Goal: Task Accomplishment & Management: Manage account settings

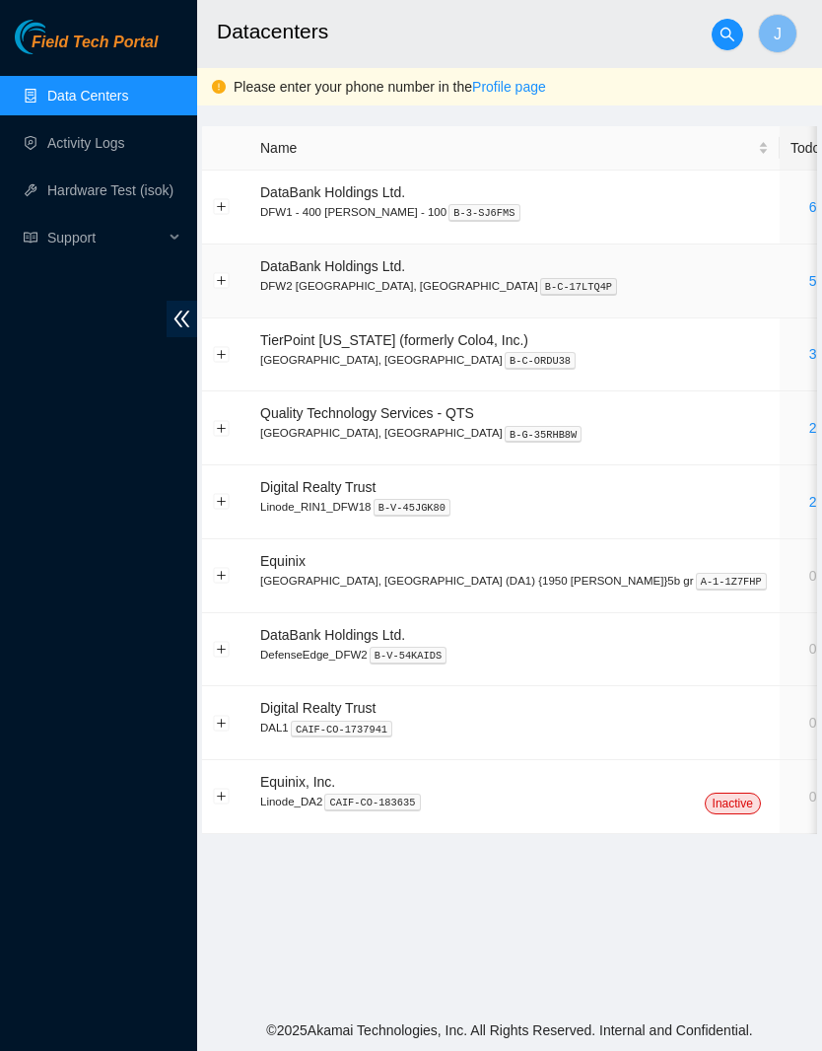
click at [809, 282] on link "5" at bounding box center [813, 281] width 8 height 16
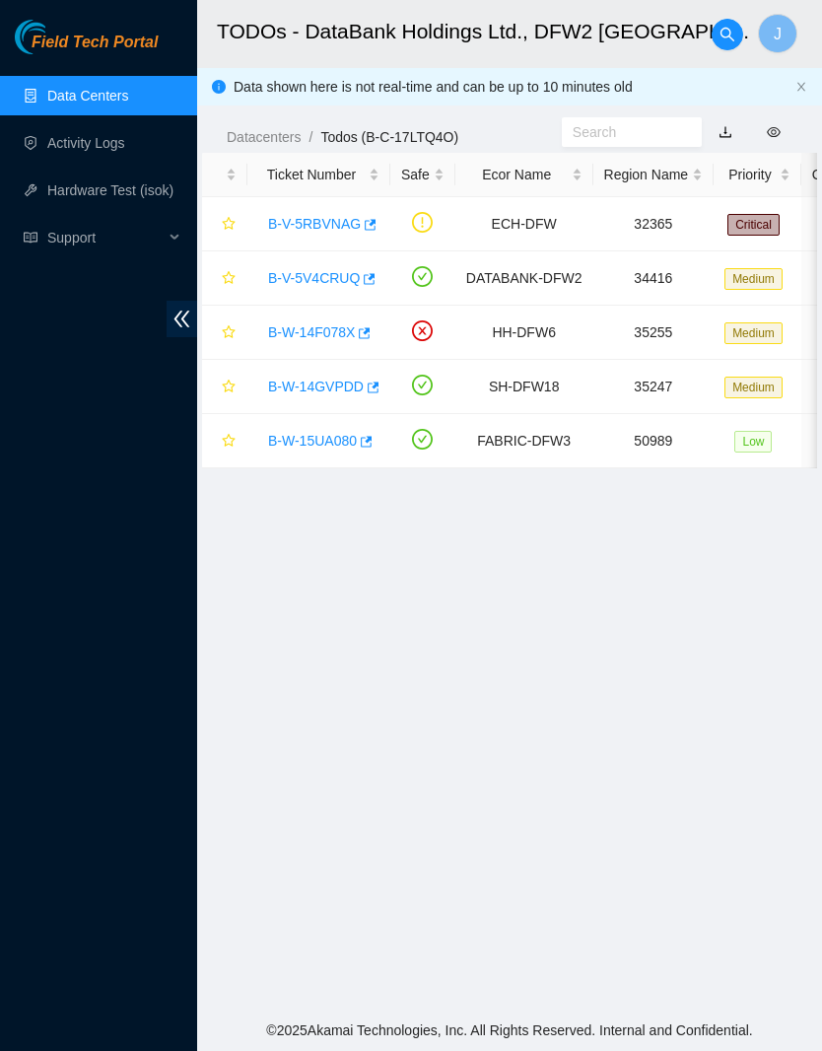
click at [329, 281] on link "B-V-5V4CRUQ" at bounding box center [314, 278] width 92 height 16
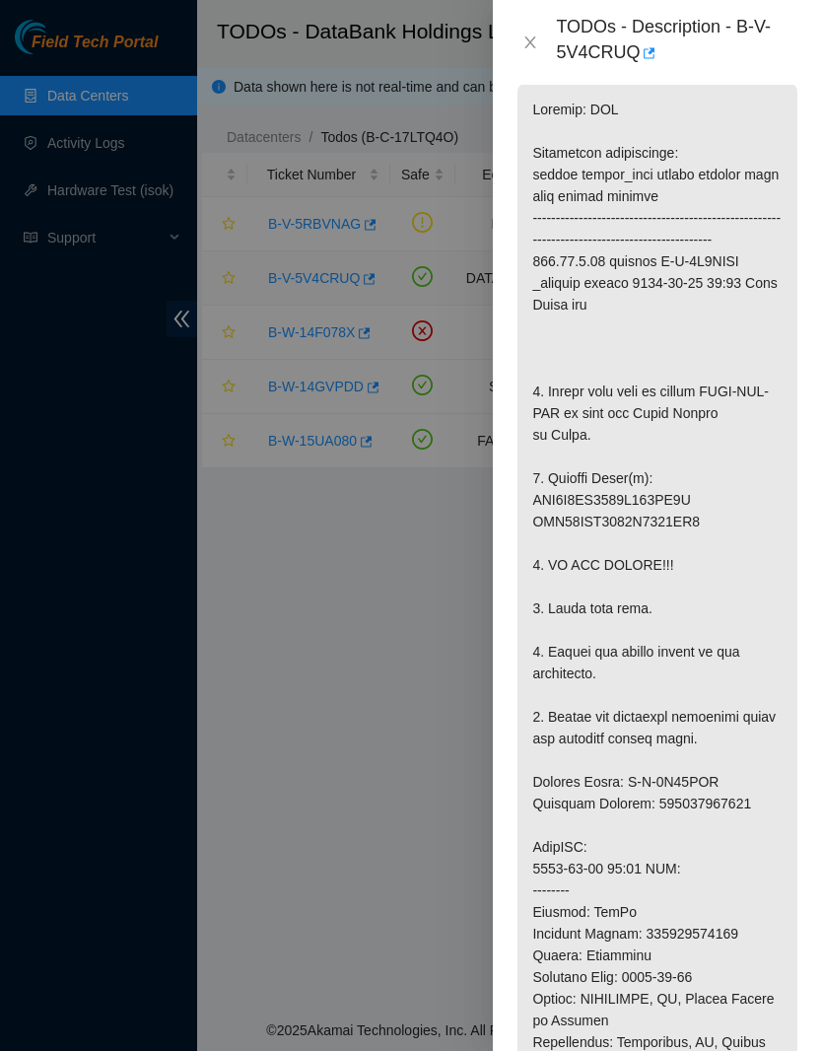
scroll to position [389, 0]
click at [518, 44] on button "Close" at bounding box center [530, 43] width 28 height 19
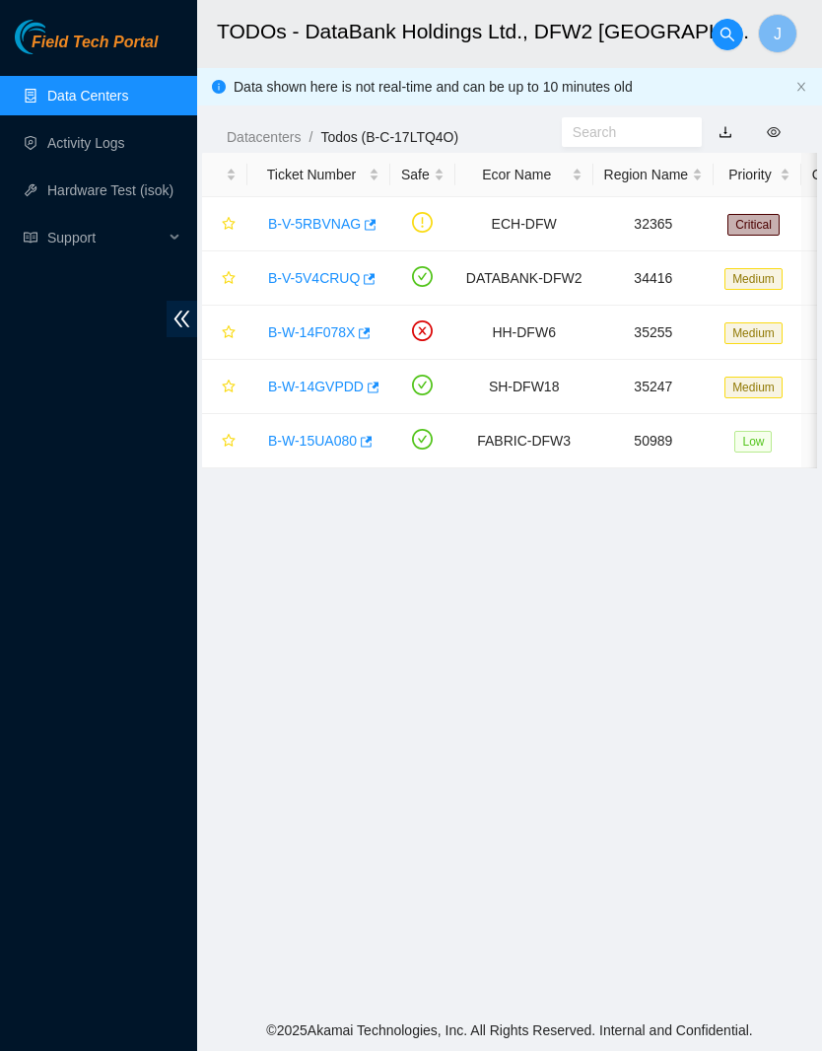
scroll to position [199, 0]
click at [330, 277] on link "B-V-5V4CRUQ" at bounding box center [314, 278] width 92 height 16
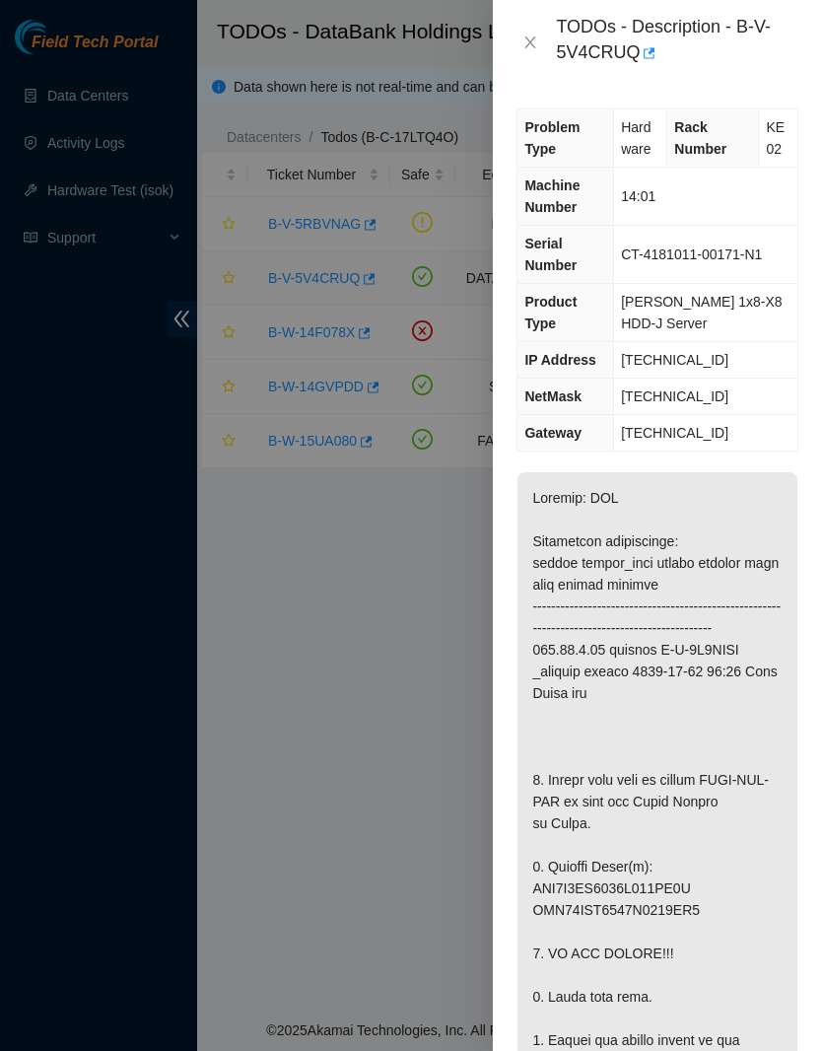
scroll to position [3, 0]
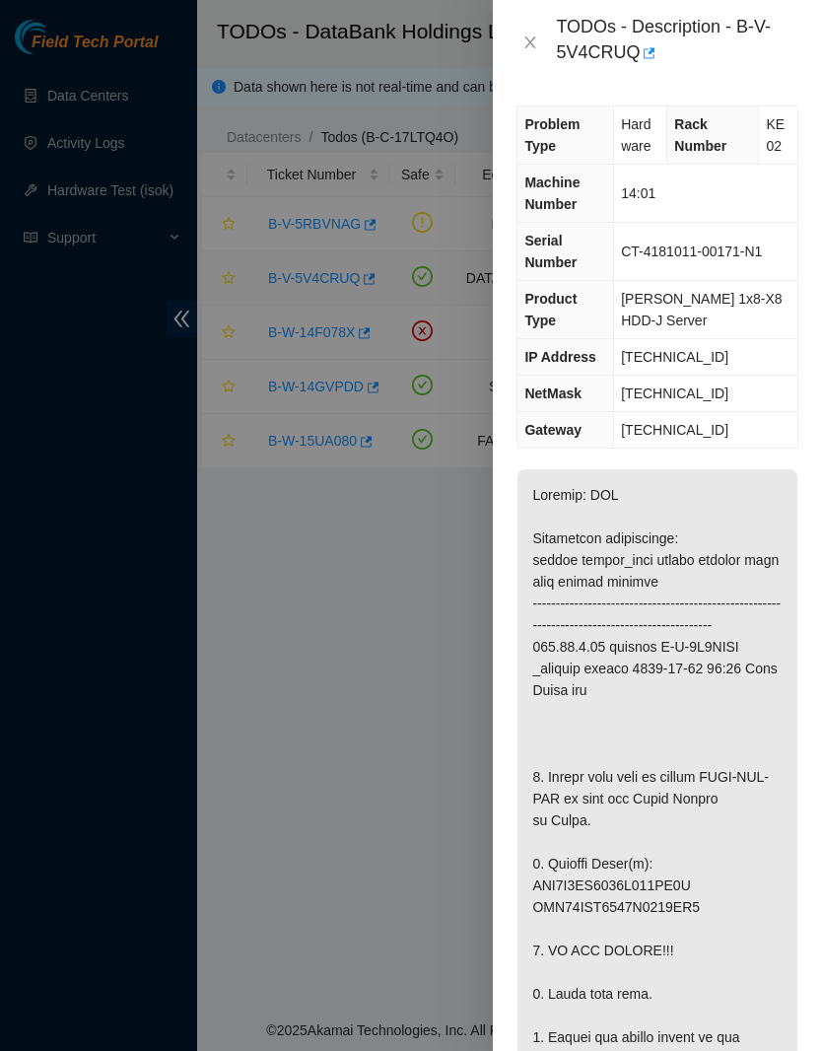
click at [524, 39] on icon "close" at bounding box center [530, 42] width 16 height 16
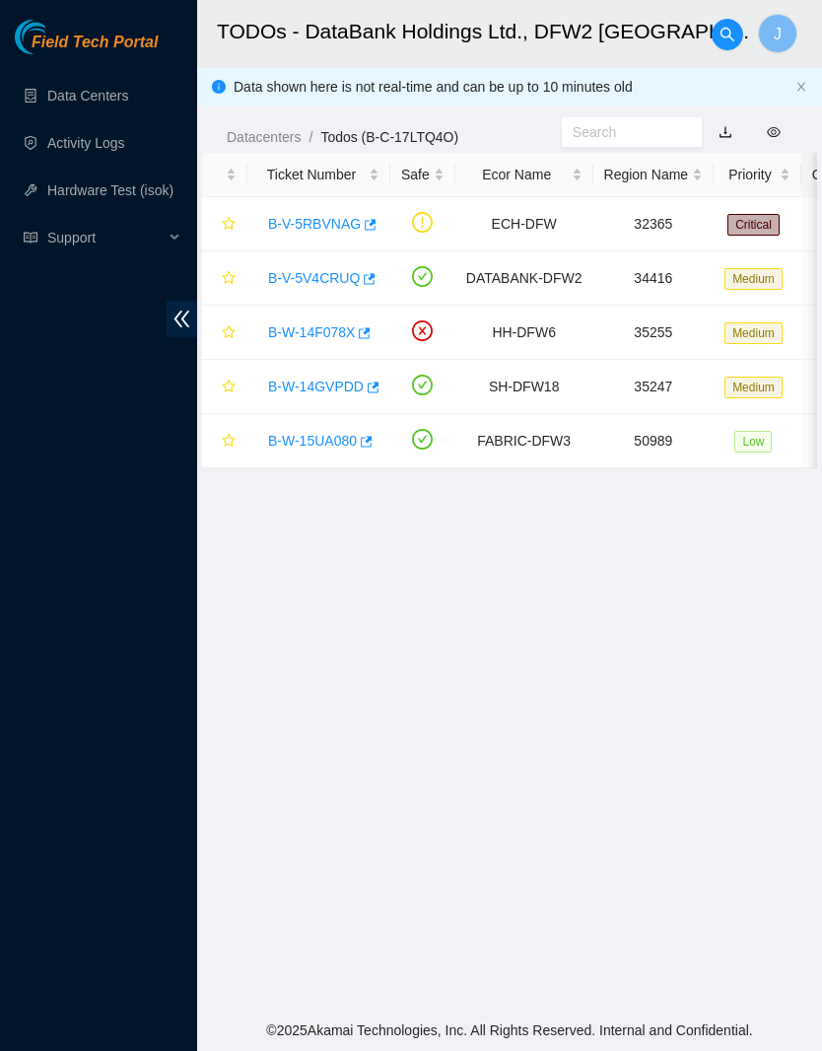
click at [323, 319] on div "B-W-14F078X" at bounding box center [318, 332] width 121 height 32
click at [327, 309] on td "B-W-14F078X" at bounding box center [318, 333] width 143 height 54
click at [322, 335] on link "B-W-14F078X" at bounding box center [311, 332] width 87 height 16
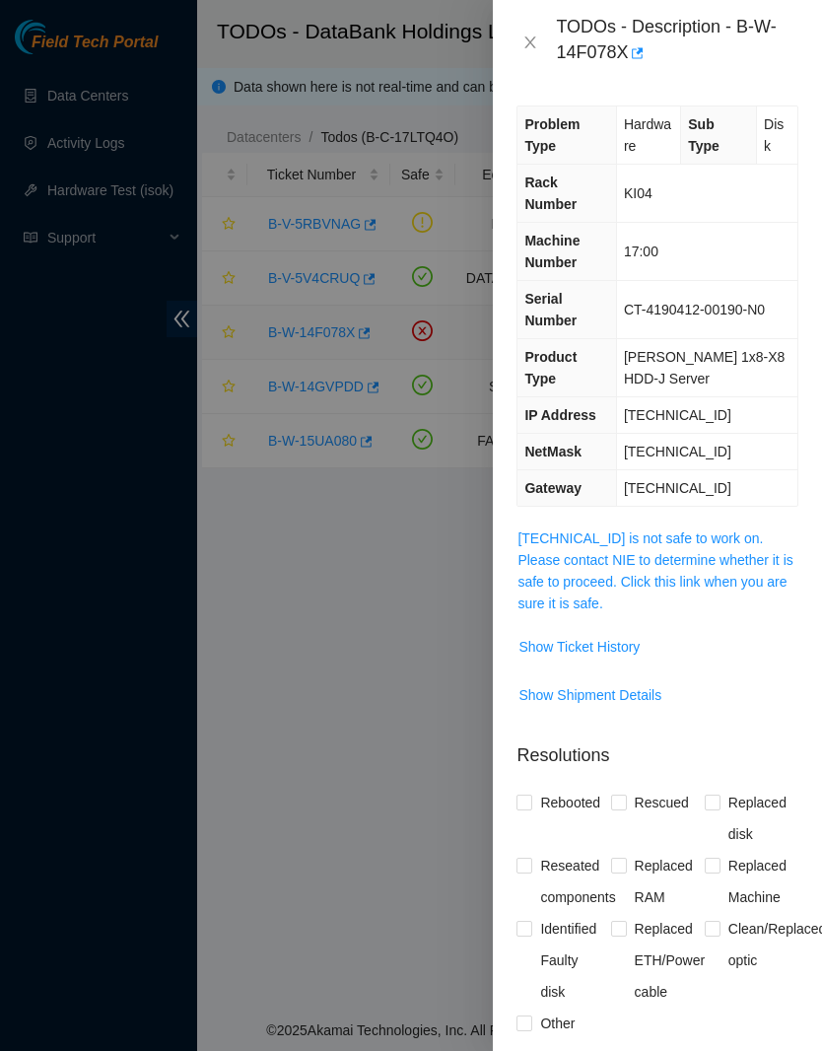
click at [604, 636] on span "Show Ticket History" at bounding box center [578, 647] width 121 height 22
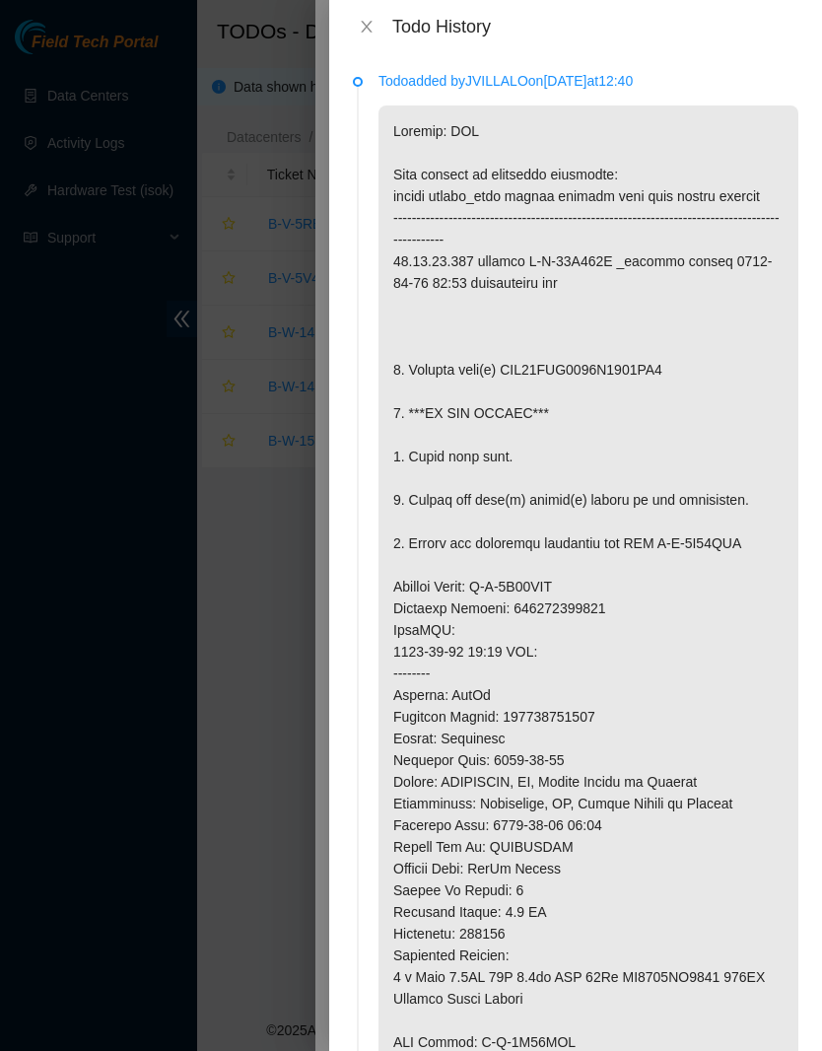
click at [367, 26] on icon "close" at bounding box center [366, 27] width 11 height 12
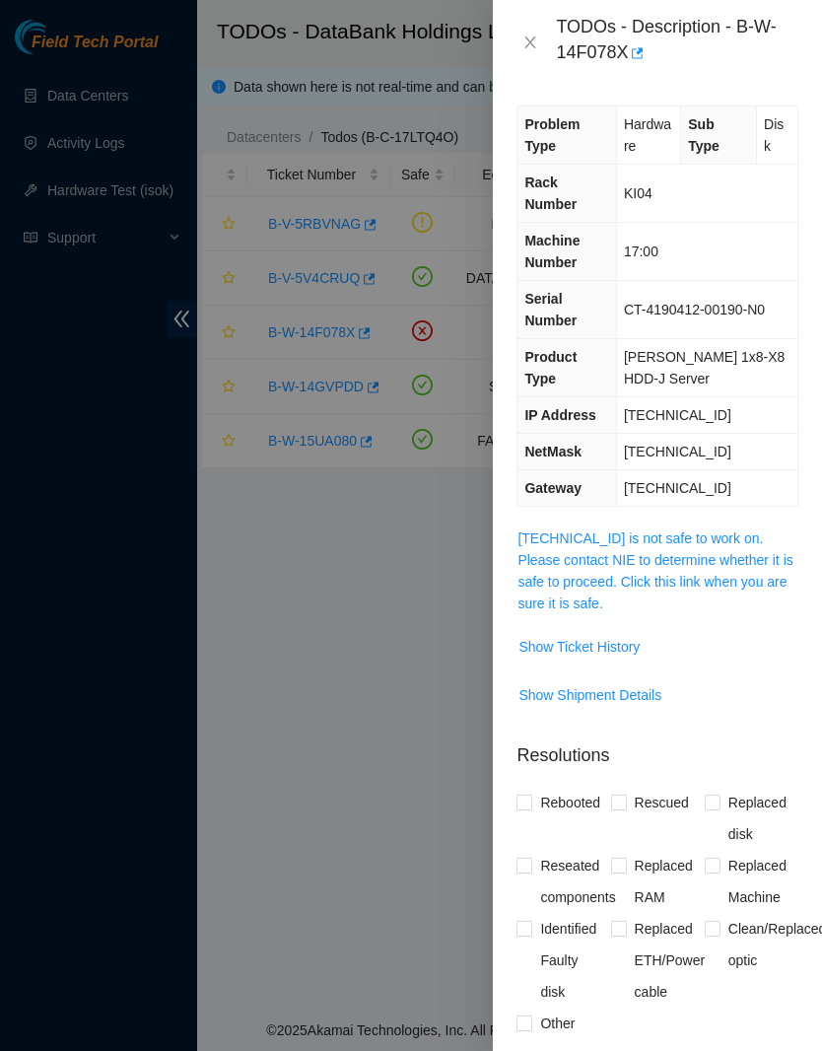
click at [533, 37] on icon "close" at bounding box center [530, 42] width 16 height 16
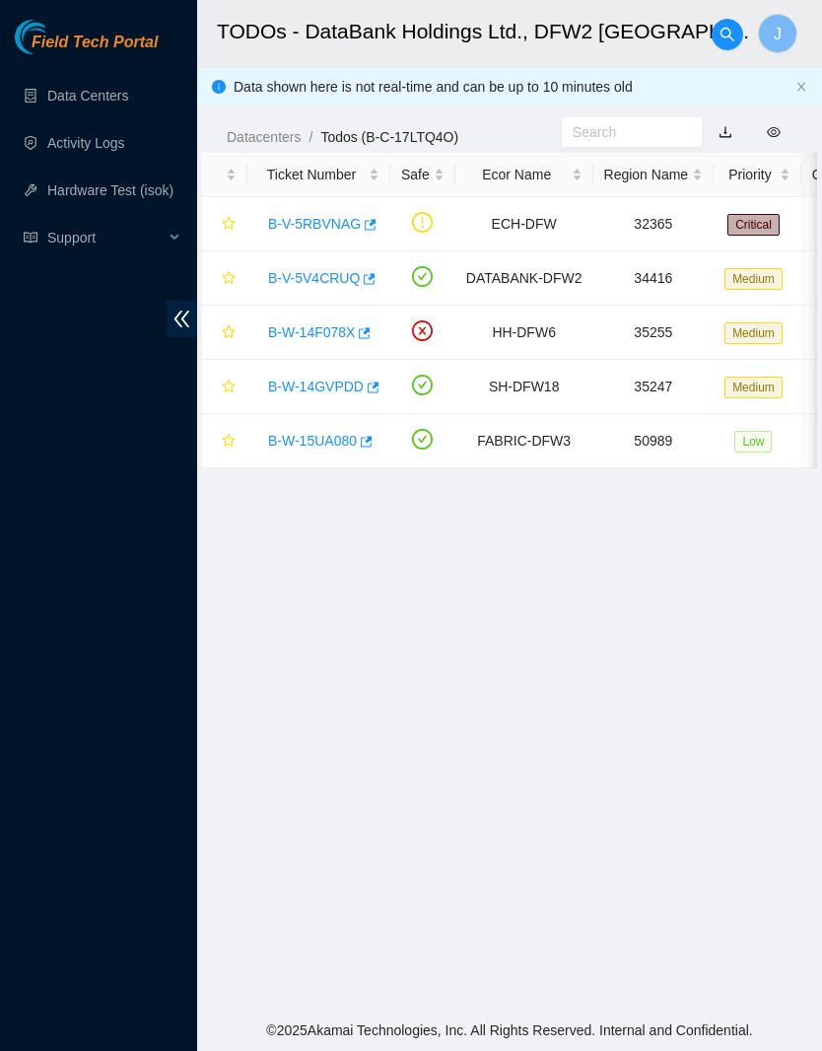
scroll to position [0, 0]
click at [340, 328] on link "B-W-14F078X" at bounding box center [311, 332] width 87 height 16
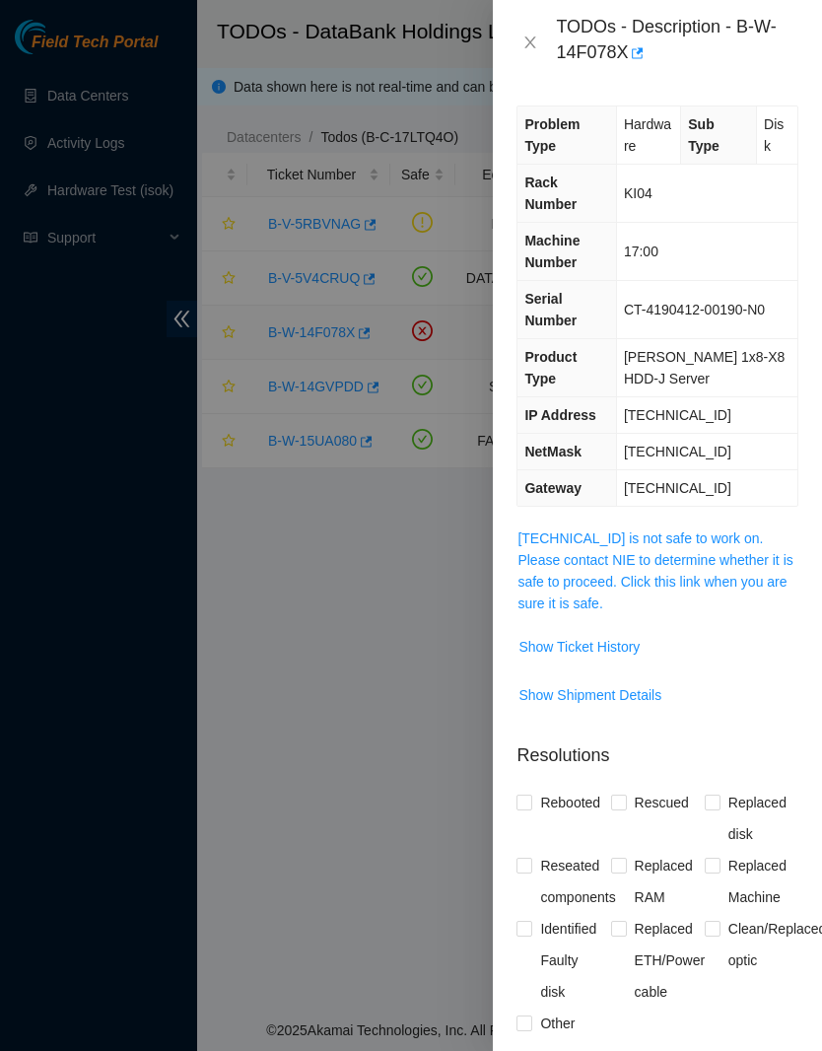
click at [622, 636] on span "Show Ticket History" at bounding box center [578, 647] width 121 height 22
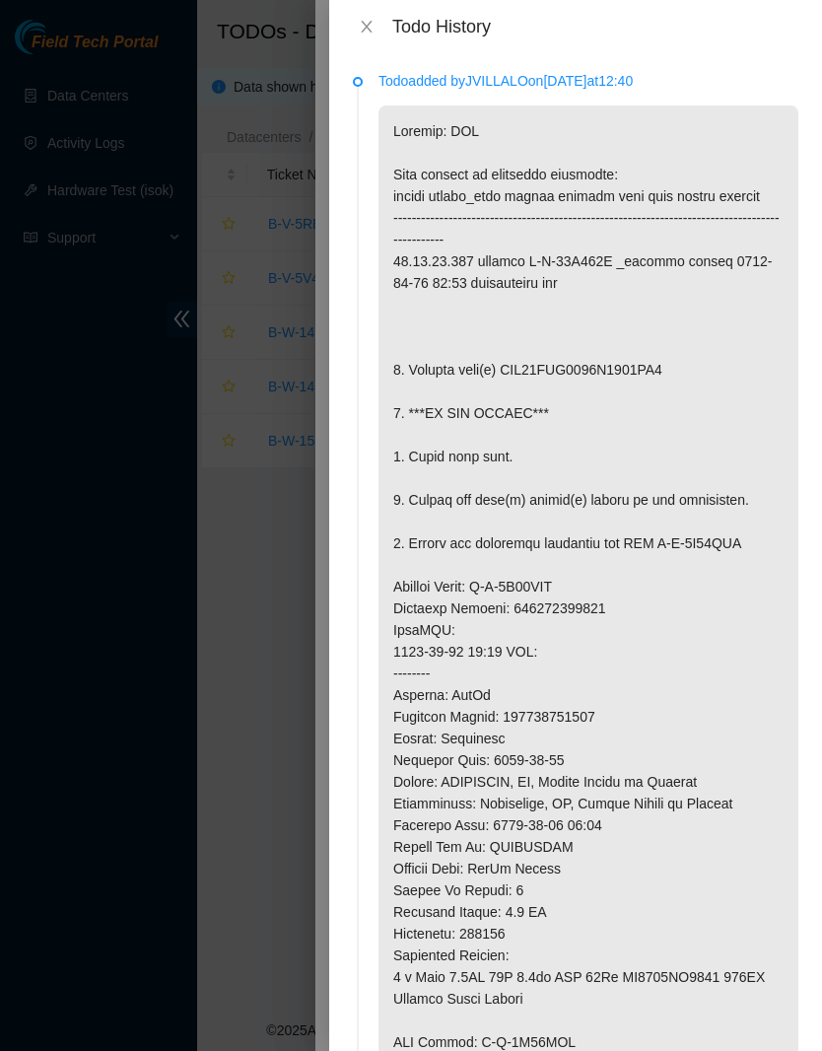
click at [370, 24] on icon "close" at bounding box center [366, 27] width 11 height 12
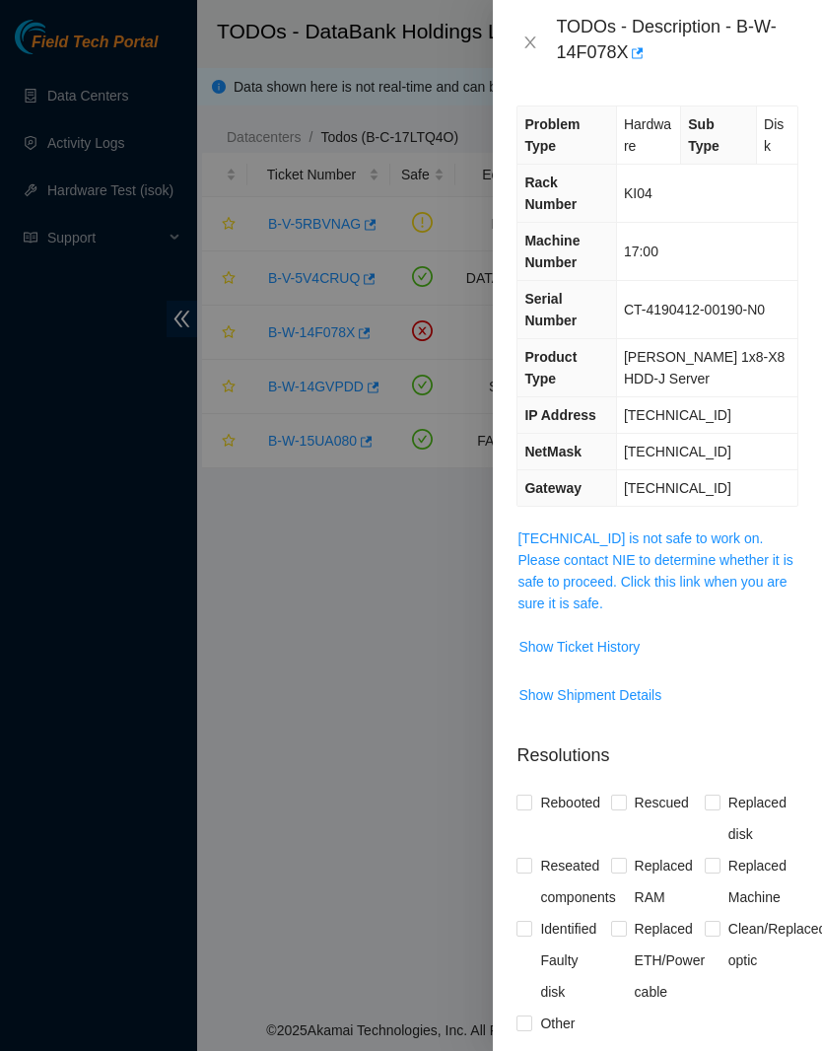
click at [527, 39] on icon "close" at bounding box center [530, 42] width 11 height 12
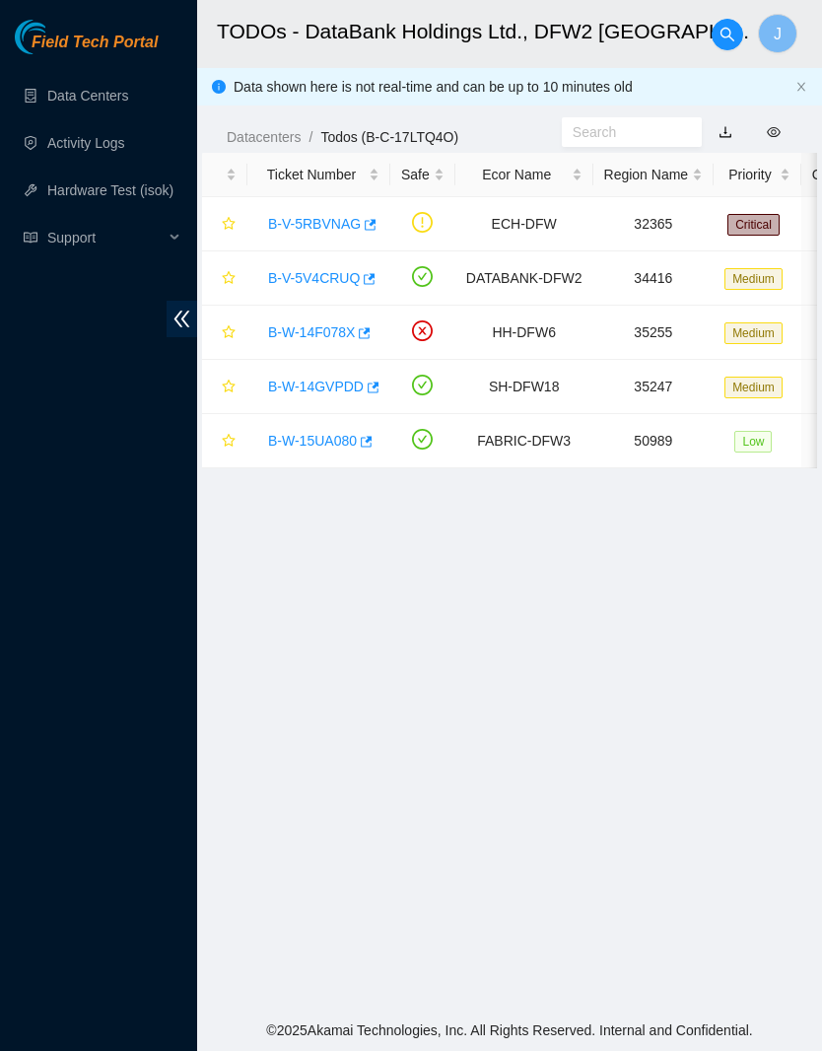
click at [343, 394] on link "B-W-14GVPDD" at bounding box center [316, 386] width 96 height 16
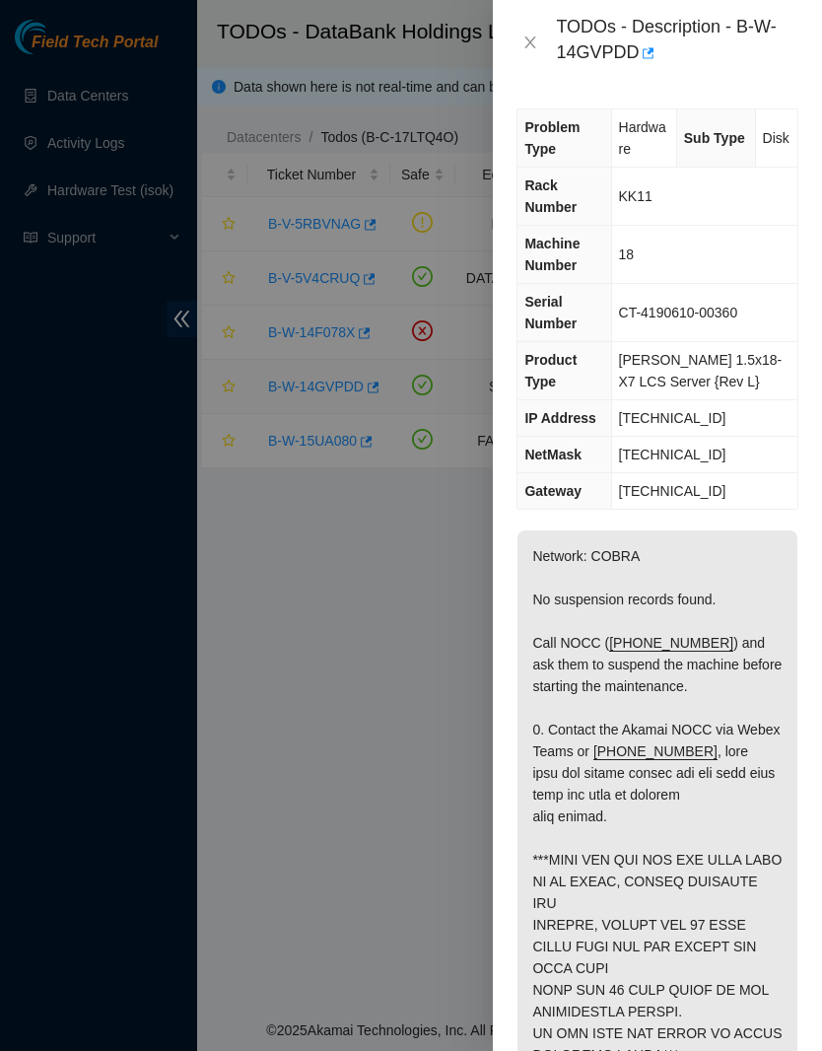
click at [533, 48] on icon "close" at bounding box center [530, 42] width 16 height 16
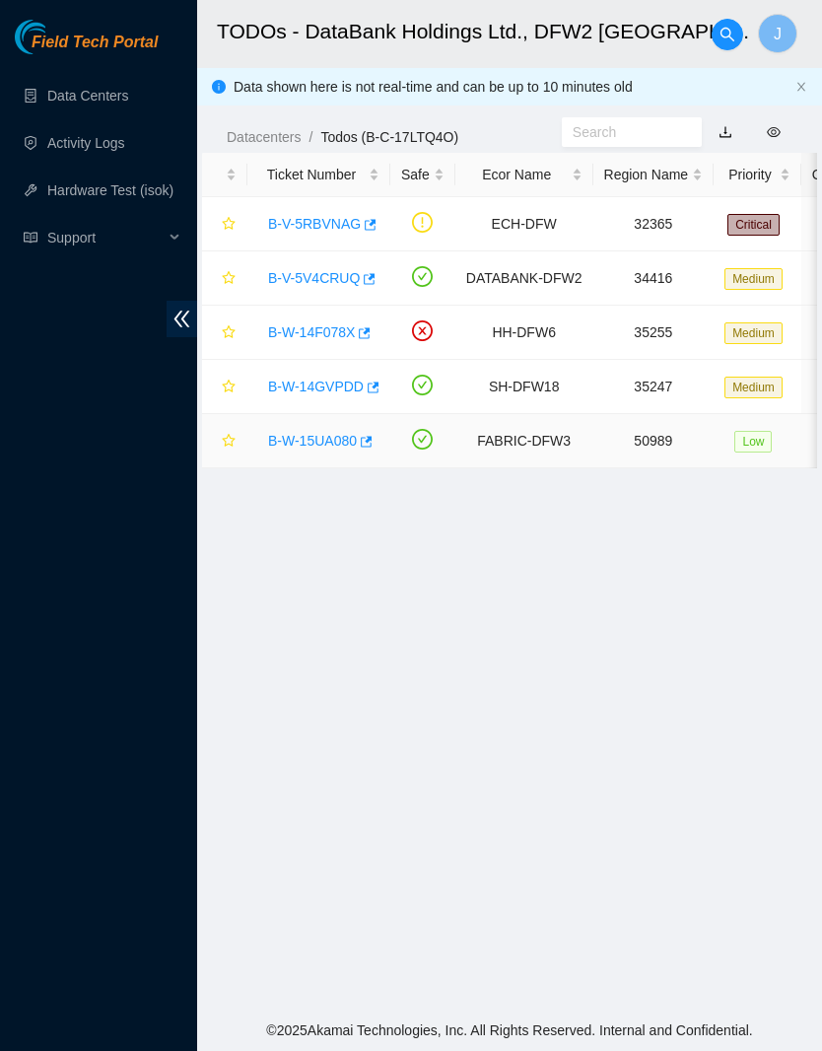
click at [338, 433] on link "B-W-15UA080" at bounding box center [312, 441] width 89 height 16
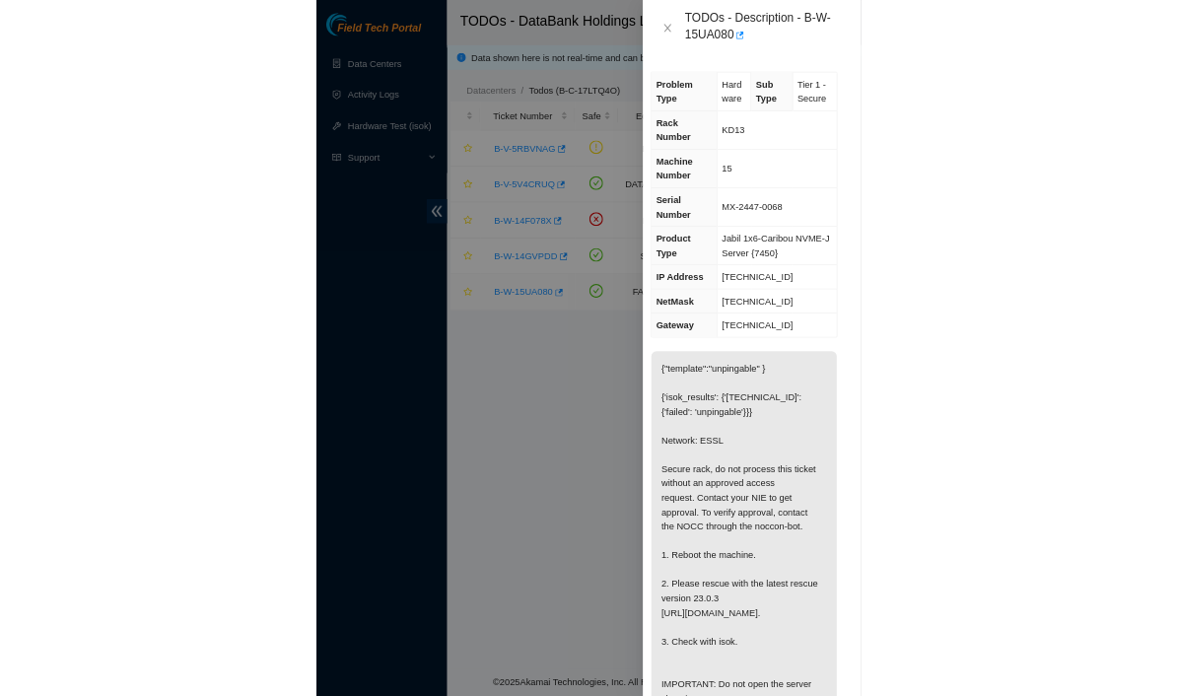
scroll to position [0, 18]
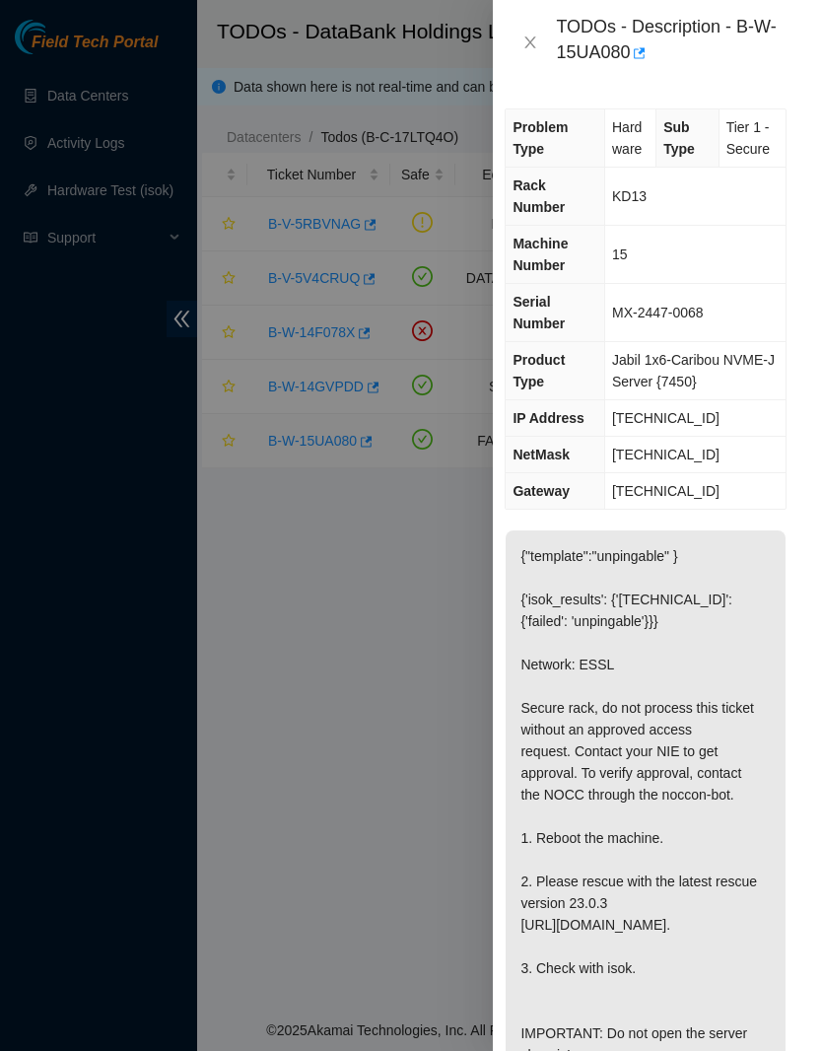
click at [538, 34] on icon "close" at bounding box center [530, 42] width 16 height 16
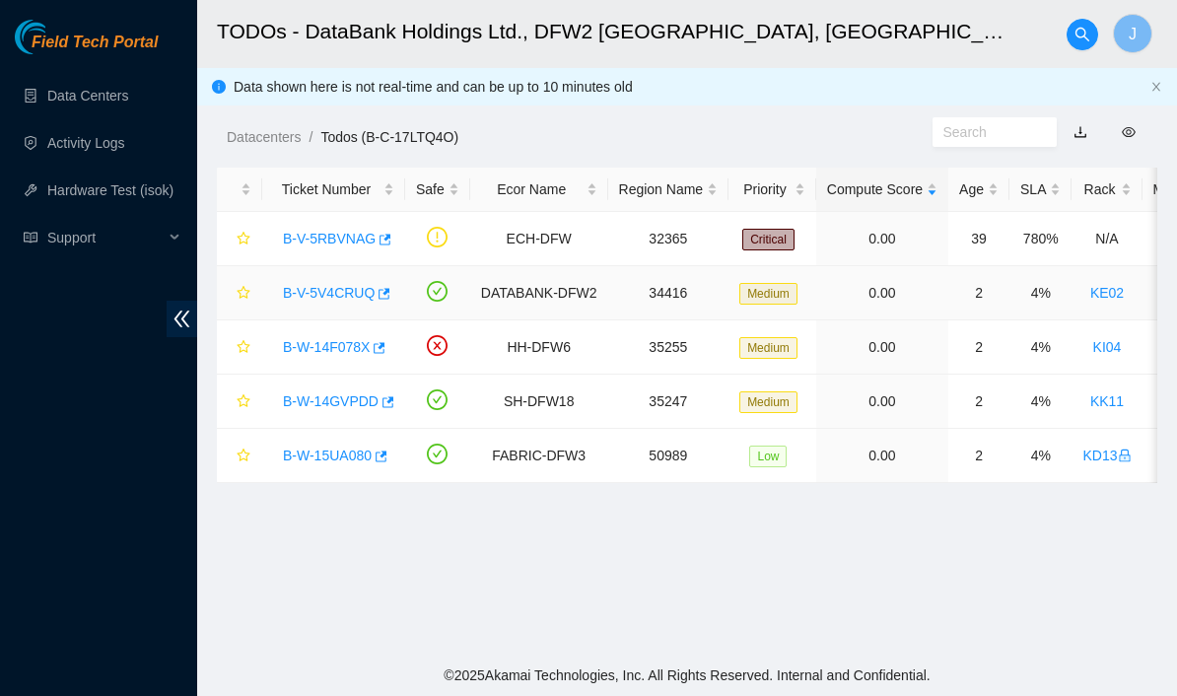
click at [367, 298] on link "B-V-5V4CRUQ" at bounding box center [329, 293] width 92 height 16
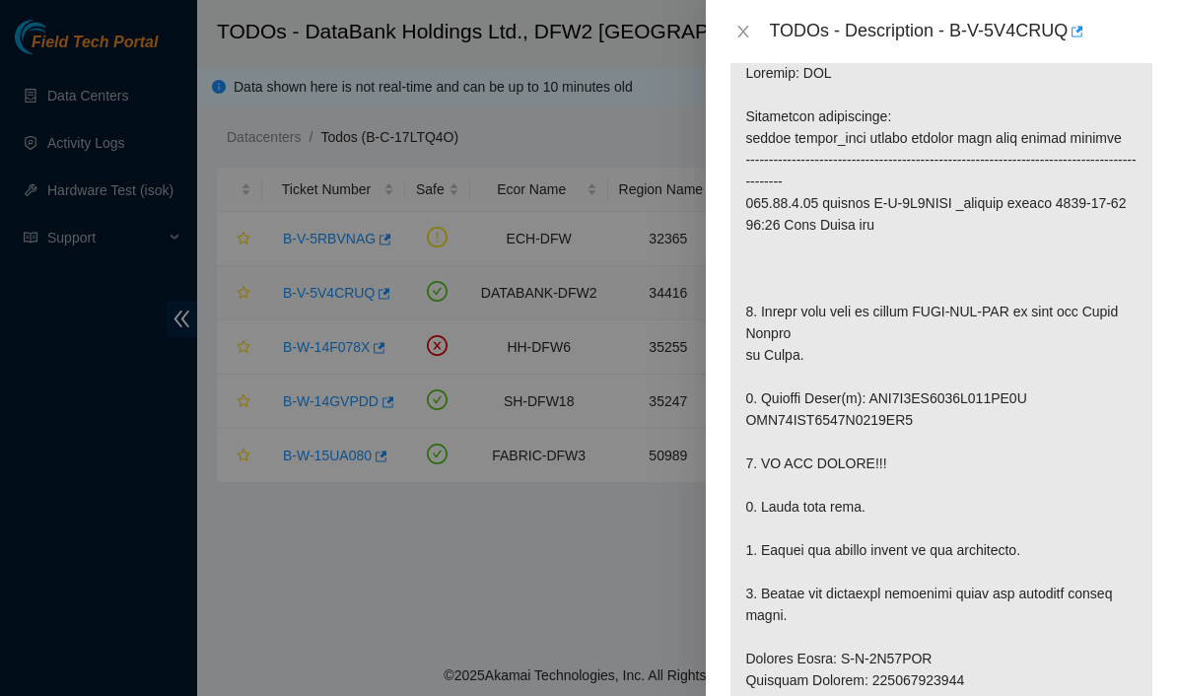
scroll to position [322, 0]
